Goal: Task Accomplishment & Management: Manage account settings

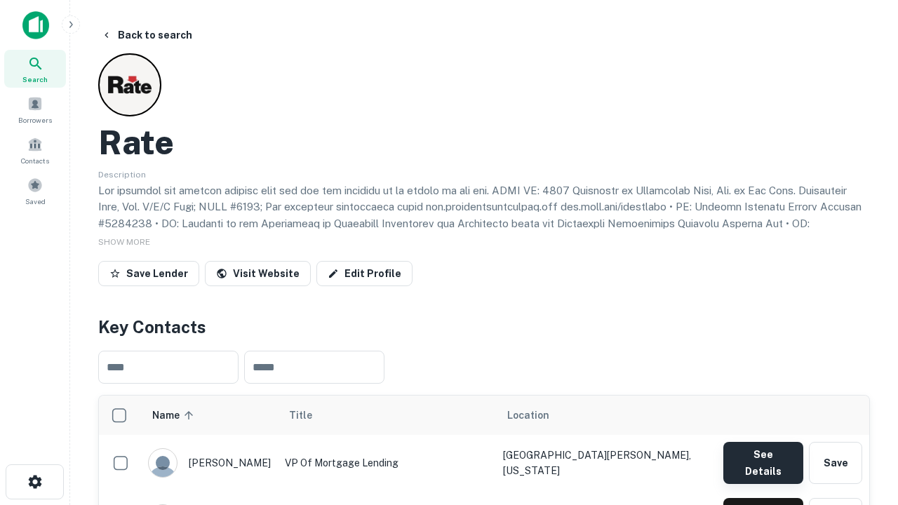
click at [763, 456] on button "See Details" at bounding box center [763, 463] width 80 height 42
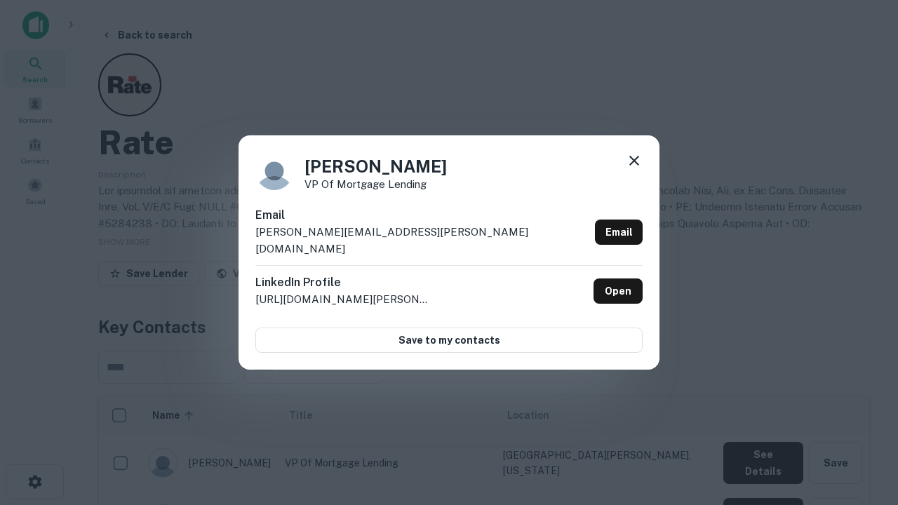
click at [634, 169] on icon at bounding box center [634, 160] width 17 height 17
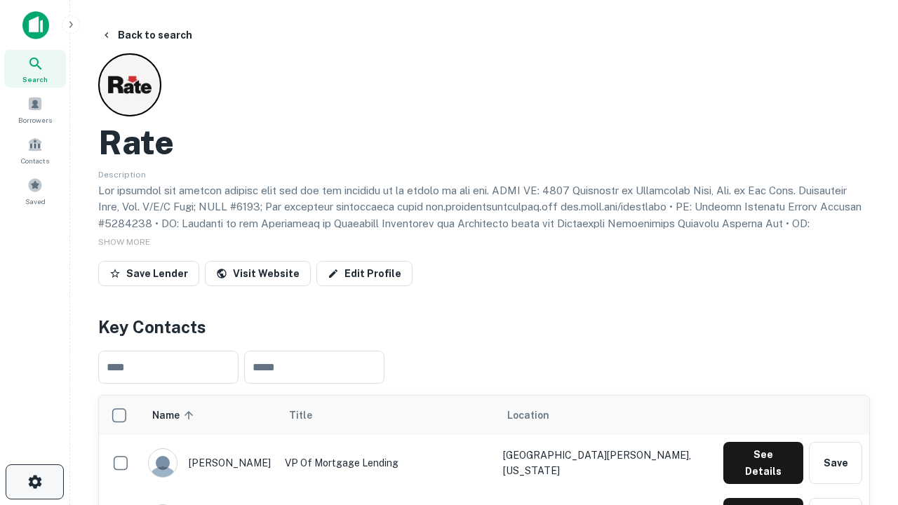
click at [34, 482] on icon "button" at bounding box center [35, 482] width 17 height 17
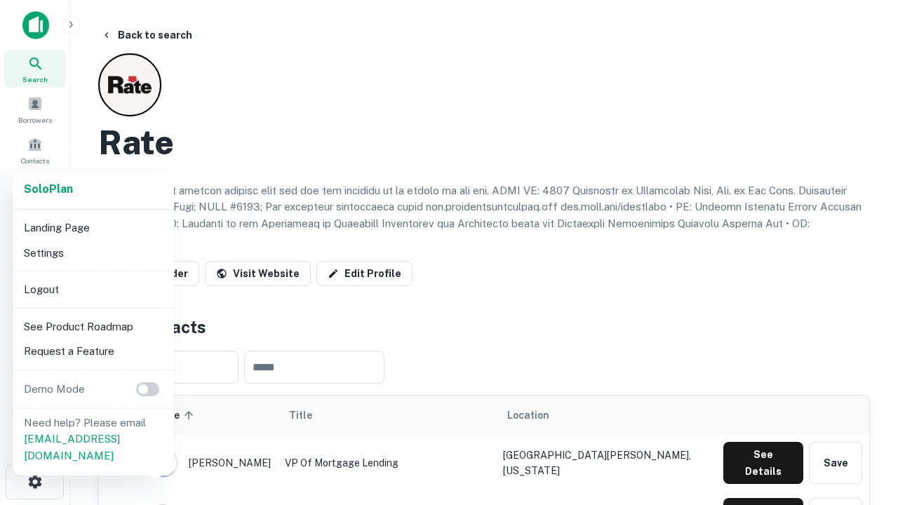
click at [93, 289] on li "Logout" at bounding box center [93, 289] width 150 height 25
